Goal: Transaction & Acquisition: Purchase product/service

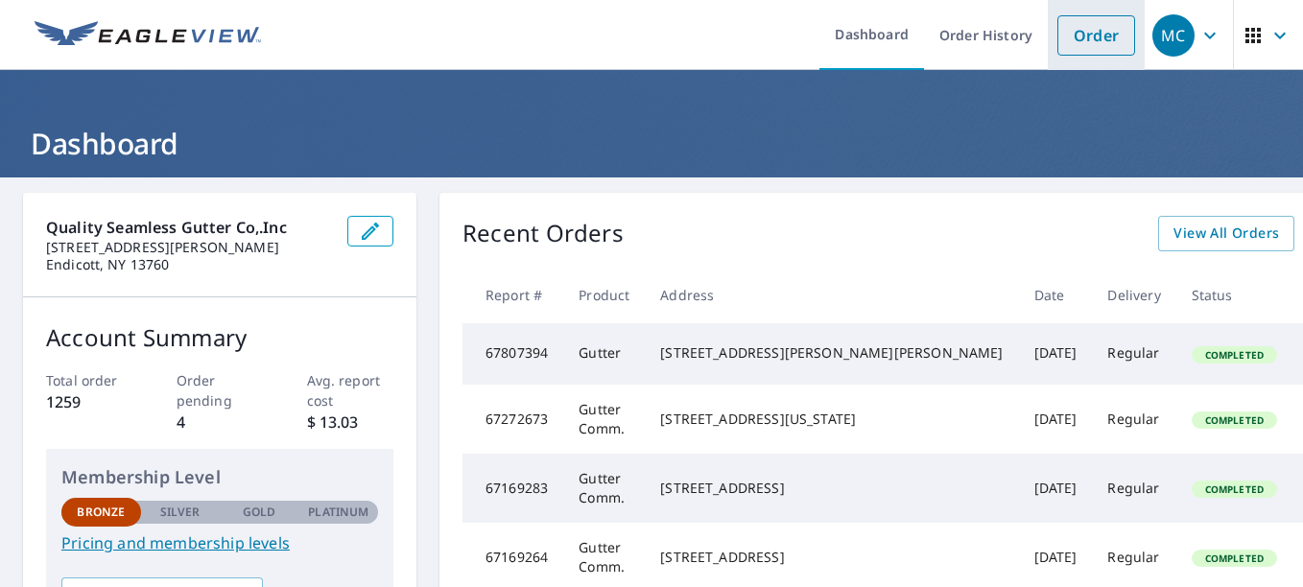
click at [1072, 32] on link "Order" at bounding box center [1096, 35] width 78 height 40
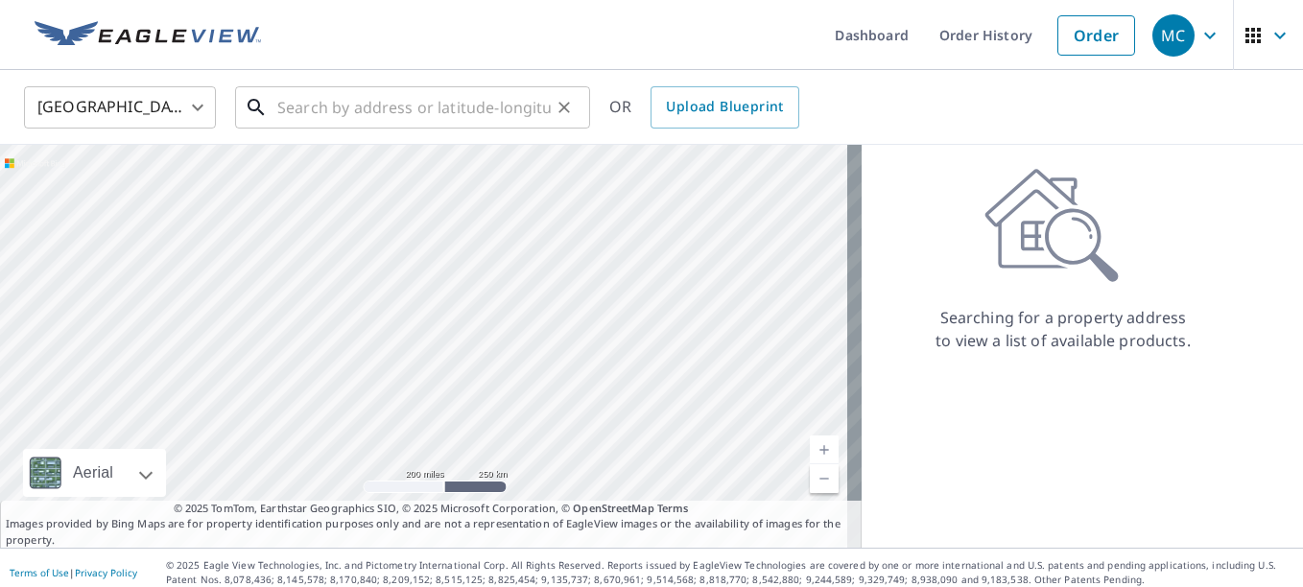
click at [397, 111] on input "text" at bounding box center [413, 108] width 273 height 54
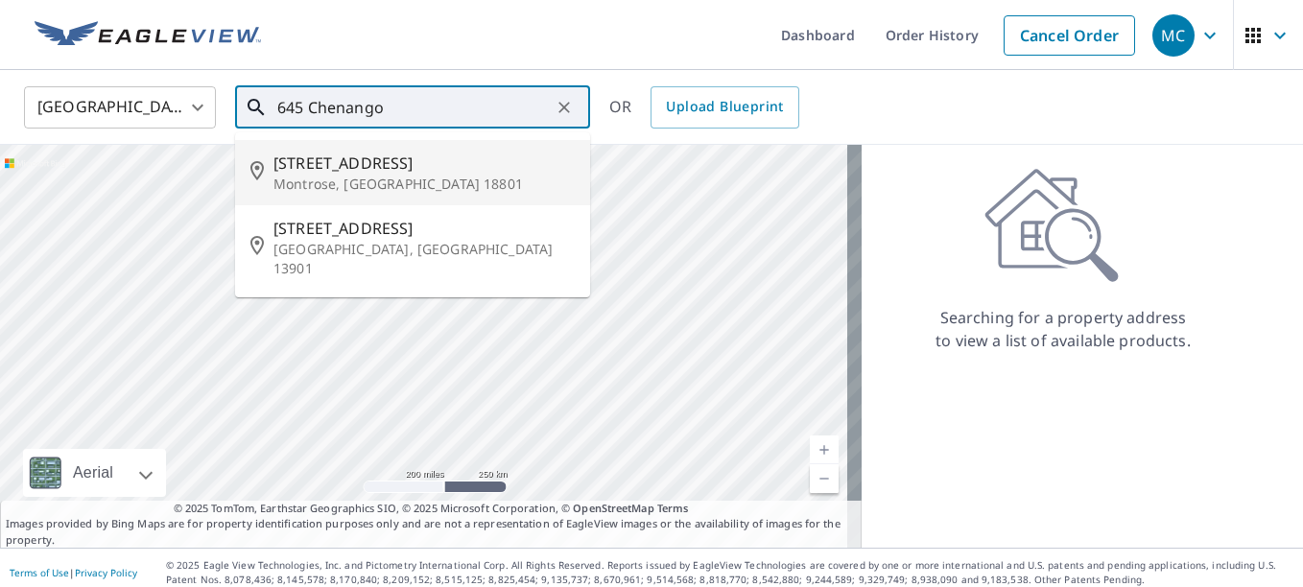
click at [329, 160] on span "[STREET_ADDRESS]" at bounding box center [423, 163] width 301 height 23
type input "[STREET_ADDRESS]"
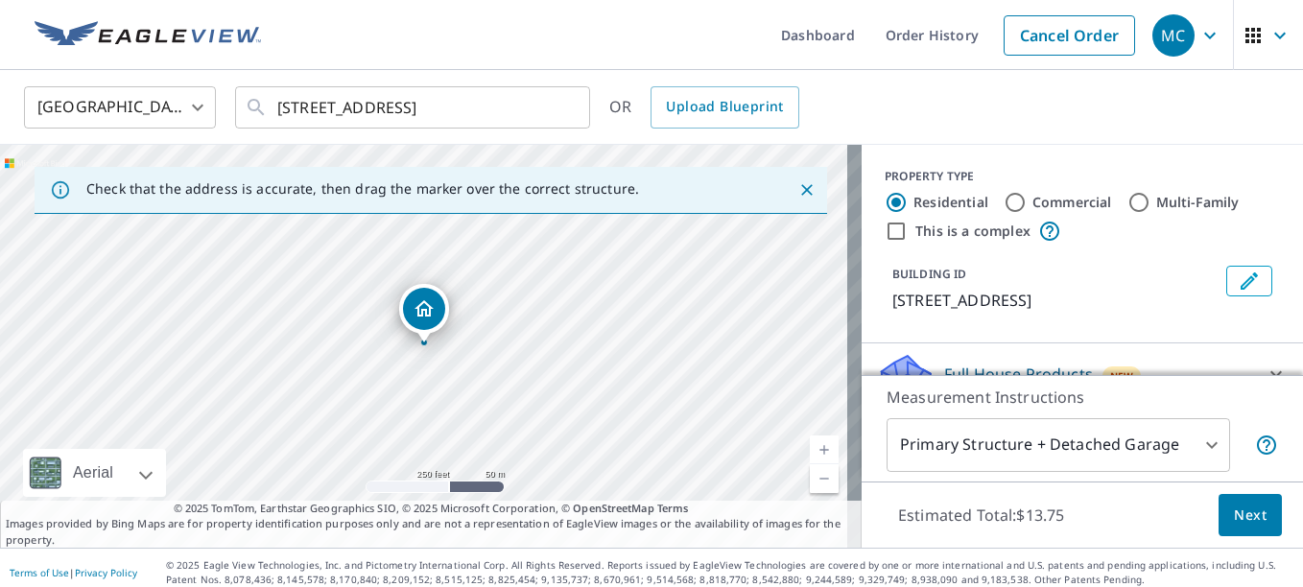
click at [811, 446] on link "Current Level 17, Zoom In" at bounding box center [824, 449] width 29 height 29
click at [811, 446] on link "Current Level 18, Zoom In" at bounding box center [824, 449] width 29 height 29
click at [1235, 505] on span "Next" at bounding box center [1250, 516] width 33 height 24
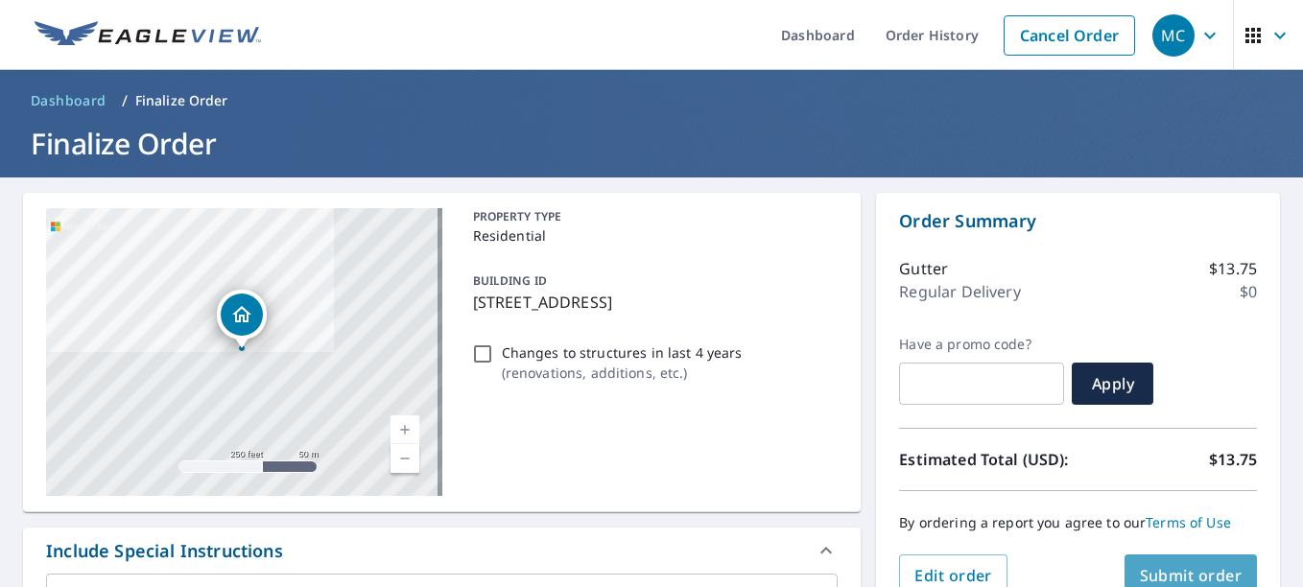
click at [1154, 567] on span "Submit order" at bounding box center [1191, 575] width 103 height 21
checkbox input "true"
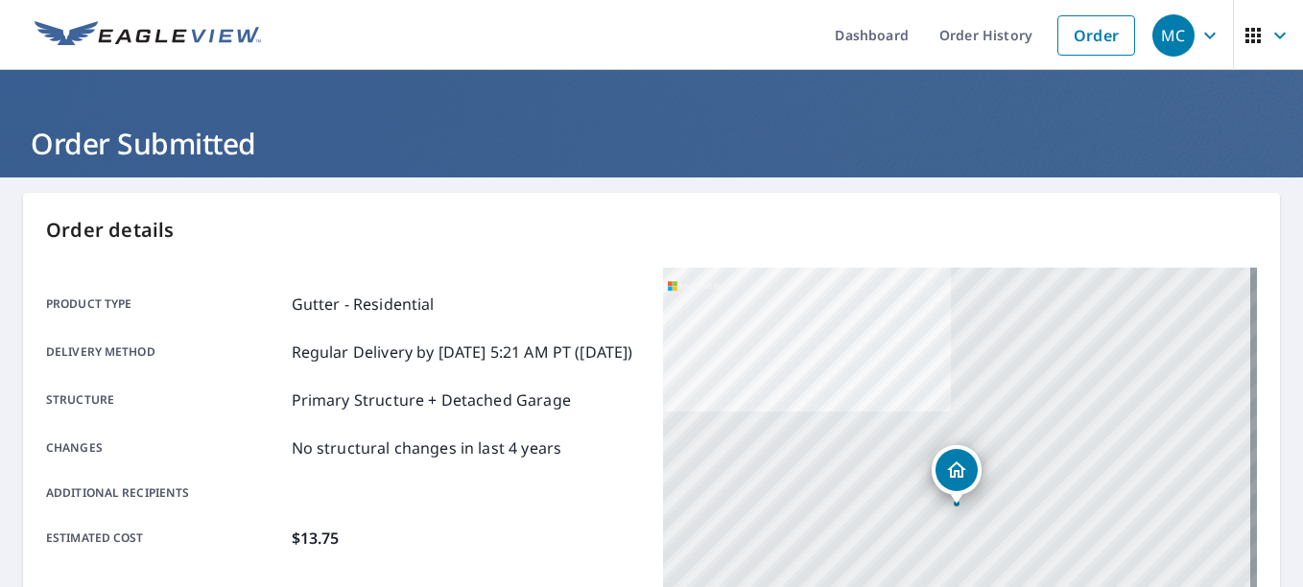
click at [876, 486] on div "[STREET_ADDRESS]" at bounding box center [960, 508] width 594 height 480
click at [768, 463] on div "[STREET_ADDRESS]" at bounding box center [960, 508] width 594 height 480
